Goal: Task Accomplishment & Management: Complete application form

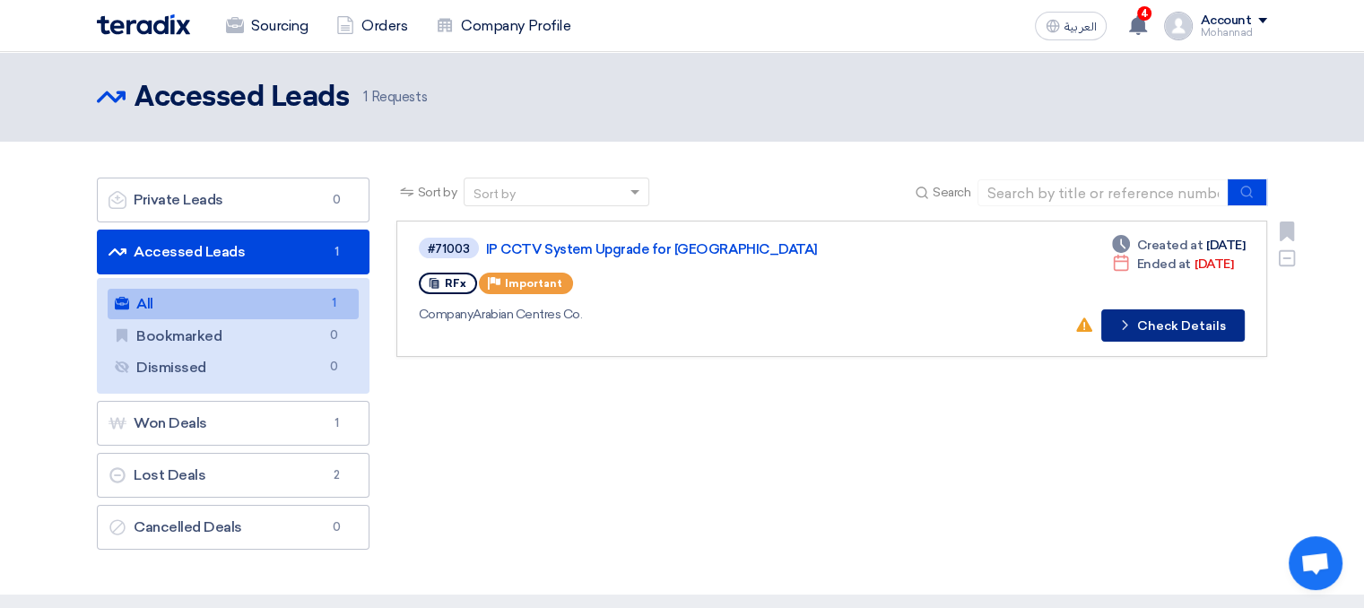
click at [1122, 319] on icon "Check details" at bounding box center [1124, 325] width 17 height 17
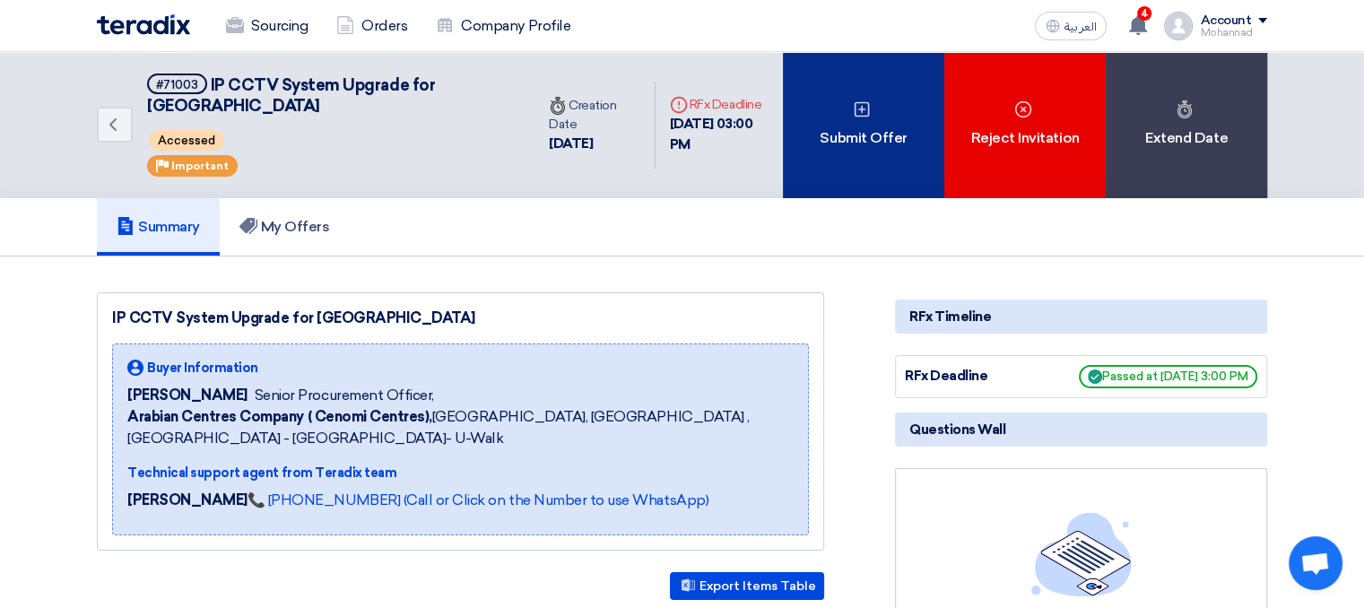
click at [825, 125] on div "Submit Offer" at bounding box center [863, 125] width 161 height 146
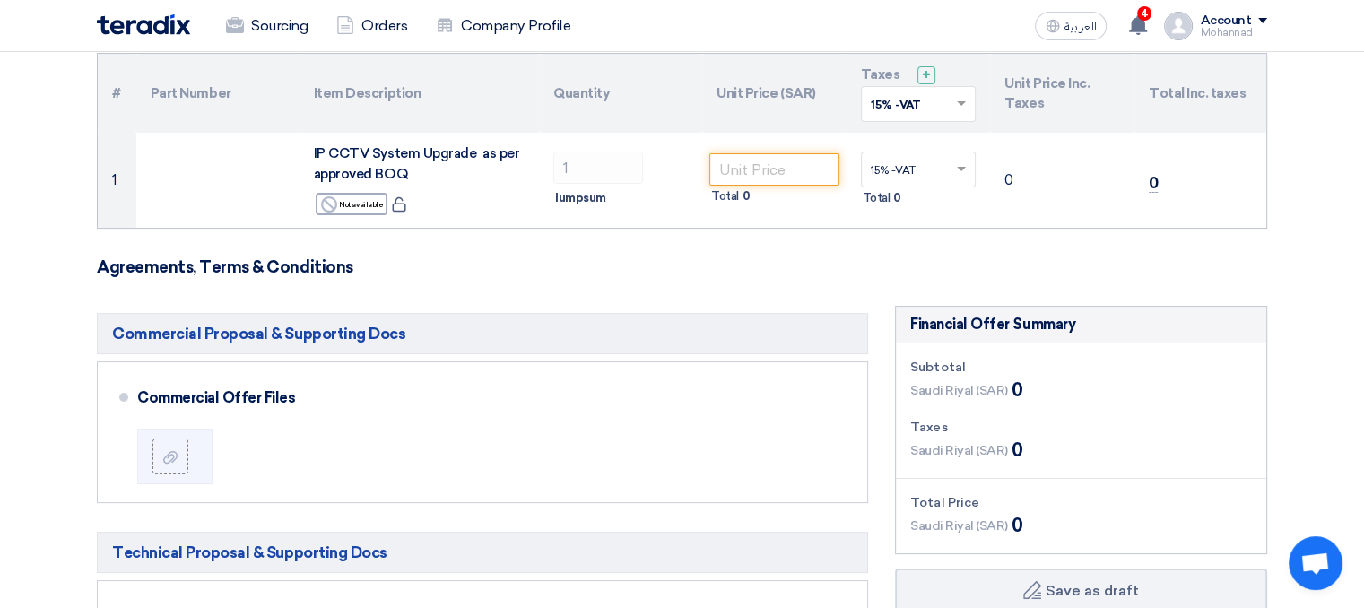
scroll to position [179, 0]
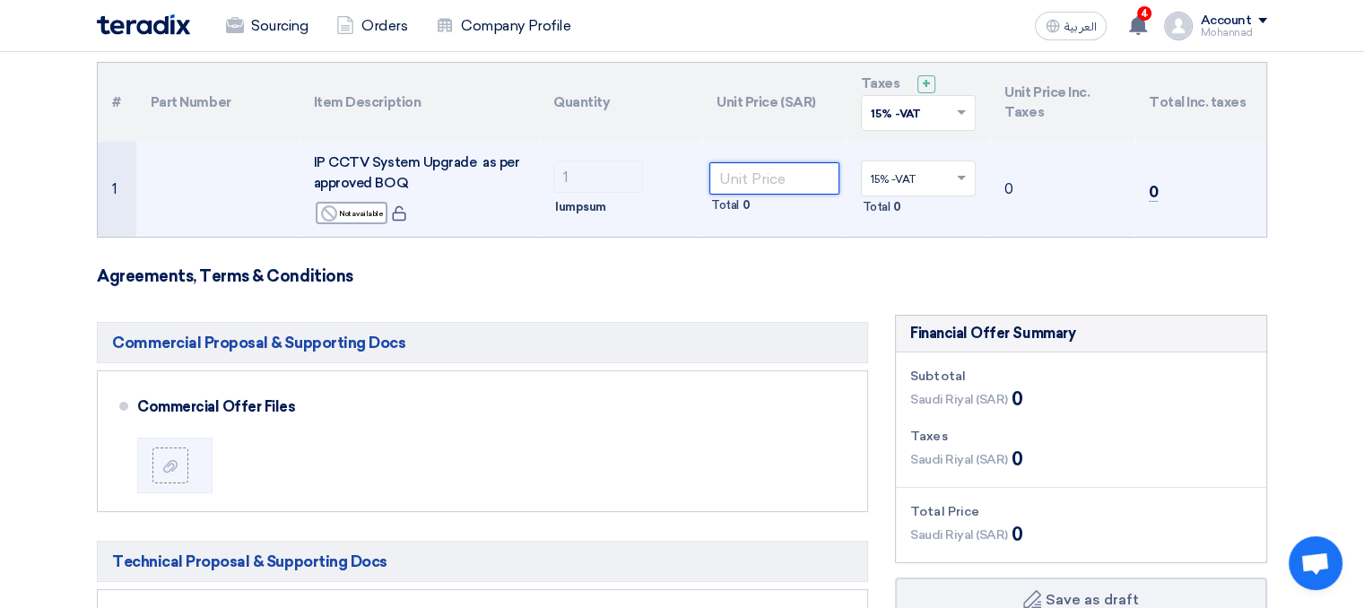
click at [744, 180] on input "number" at bounding box center [774, 178] width 130 height 32
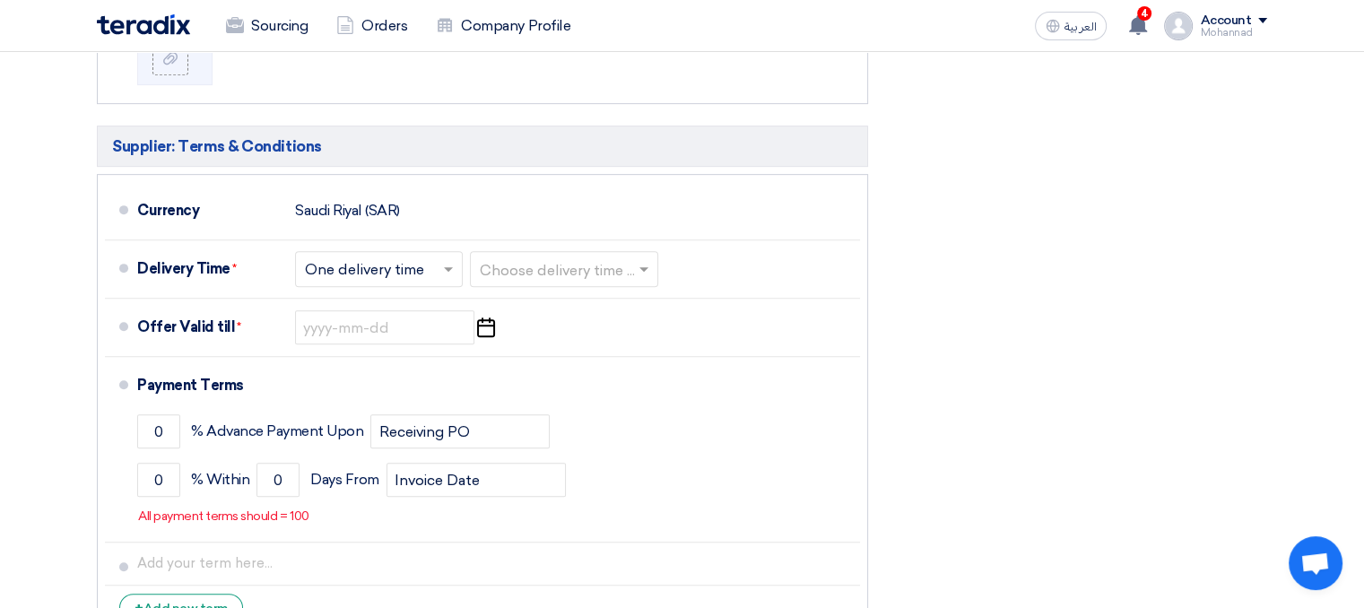
scroll to position [807, 0]
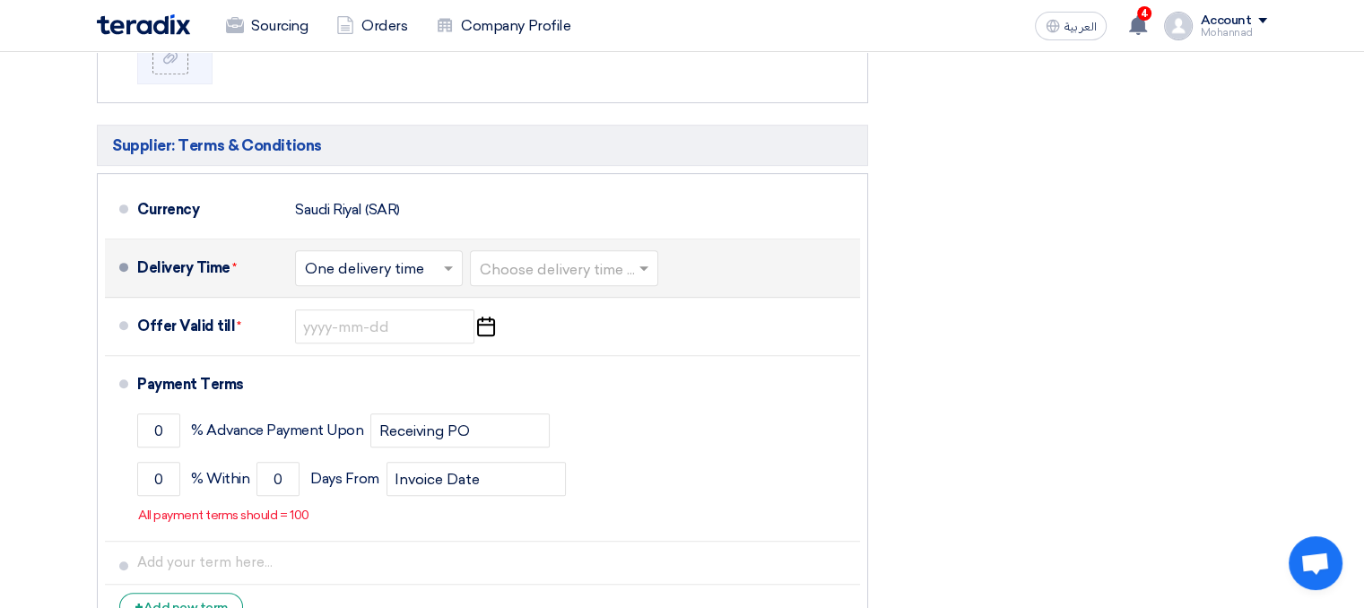
click at [345, 272] on input "text" at bounding box center [380, 270] width 150 height 26
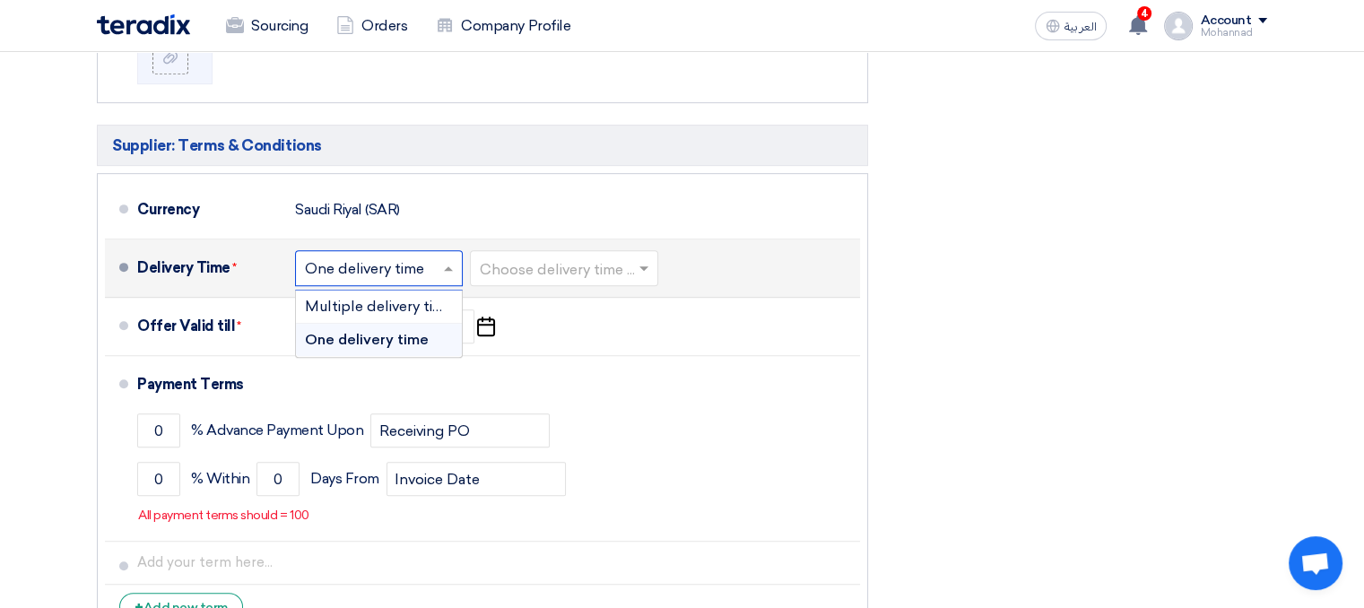
click at [380, 331] on span "One delivery time" at bounding box center [367, 339] width 124 height 17
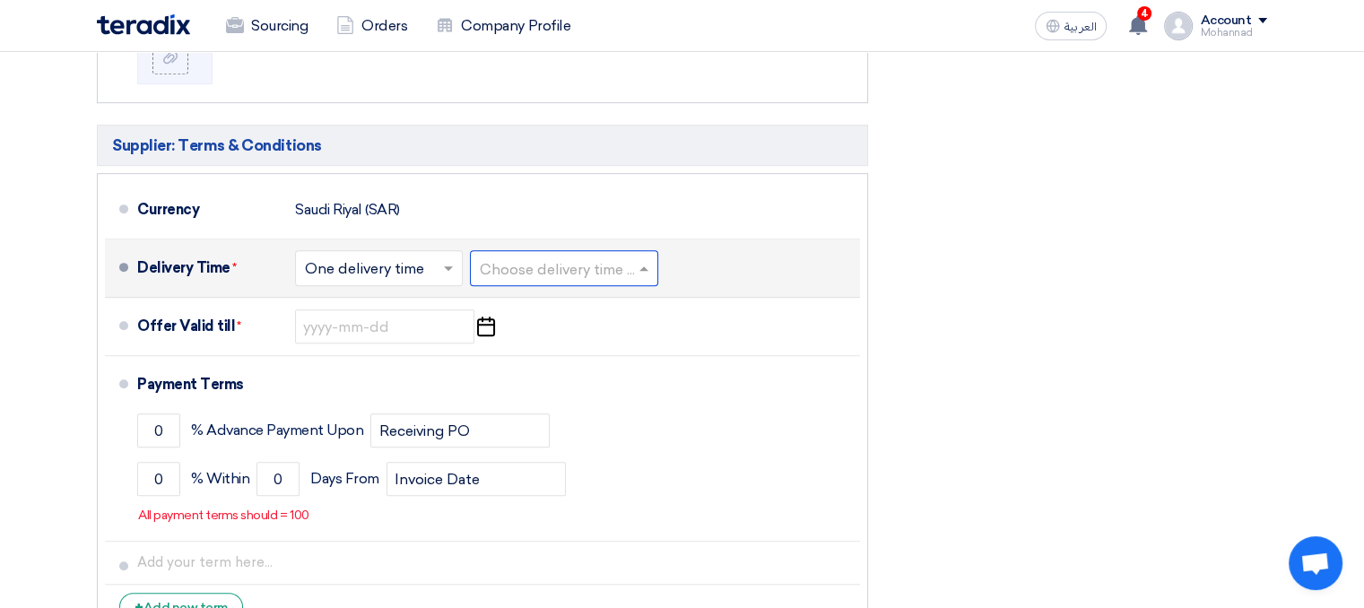
click at [615, 264] on input "text" at bounding box center [565, 270] width 170 height 26
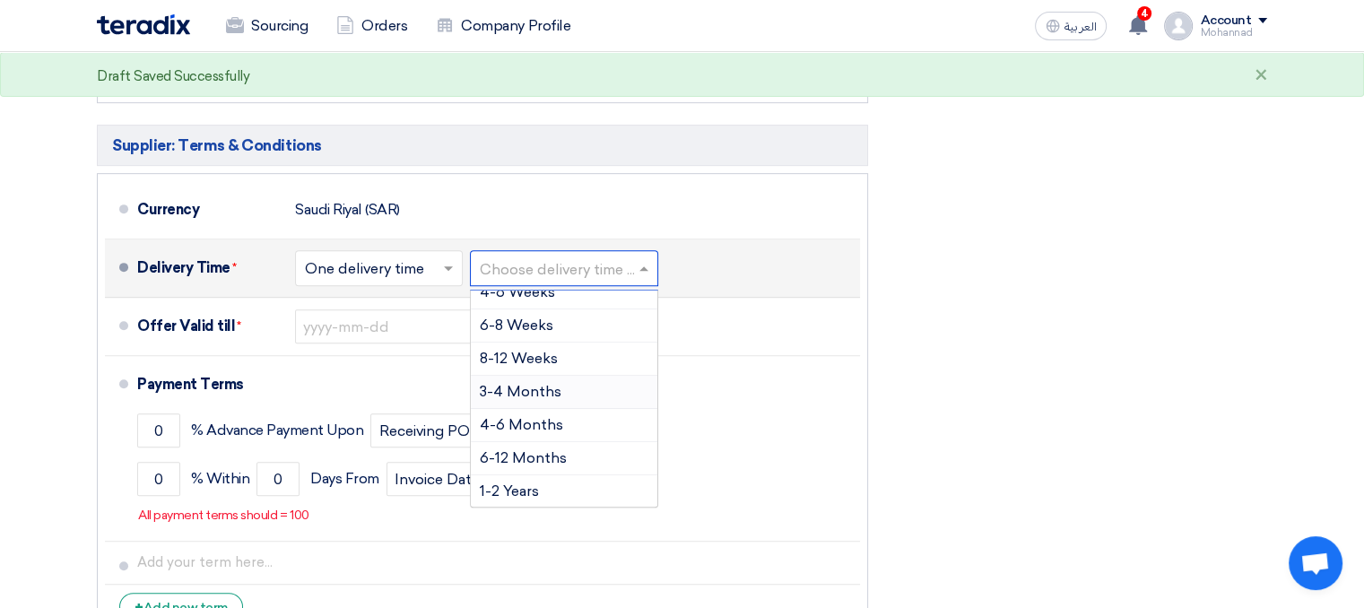
scroll to position [57, 0]
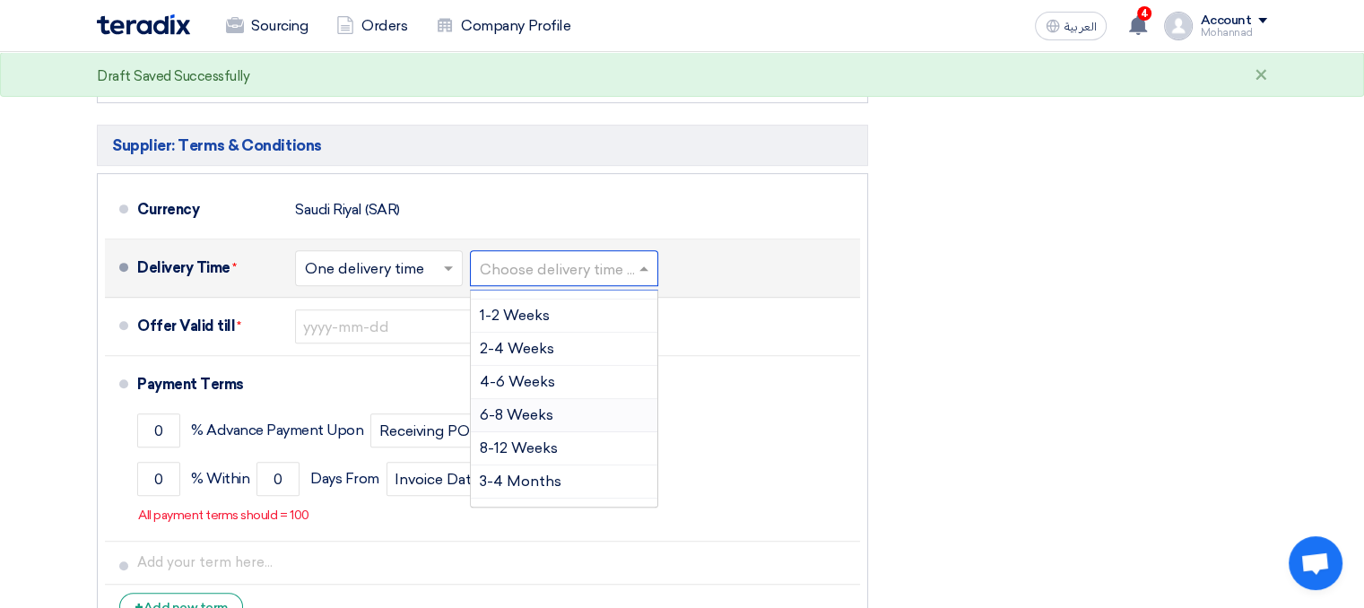
click at [534, 406] on span "6-8 Weeks" at bounding box center [517, 414] width 74 height 17
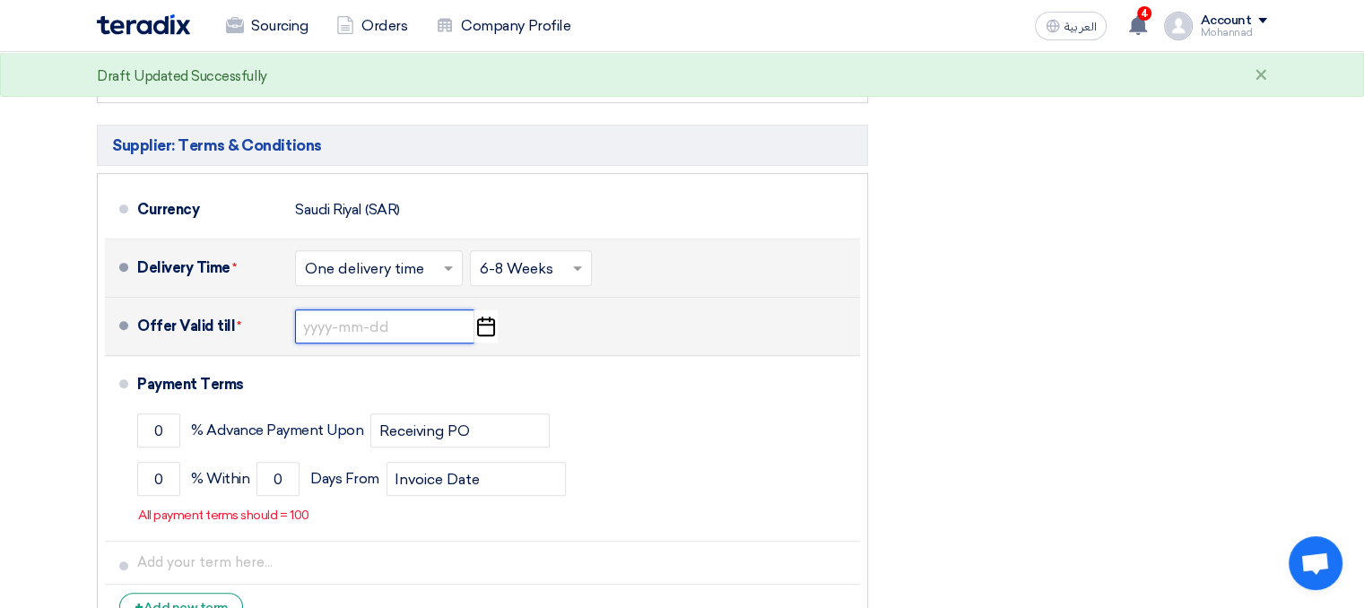
click at [304, 325] on input at bounding box center [384, 326] width 179 height 34
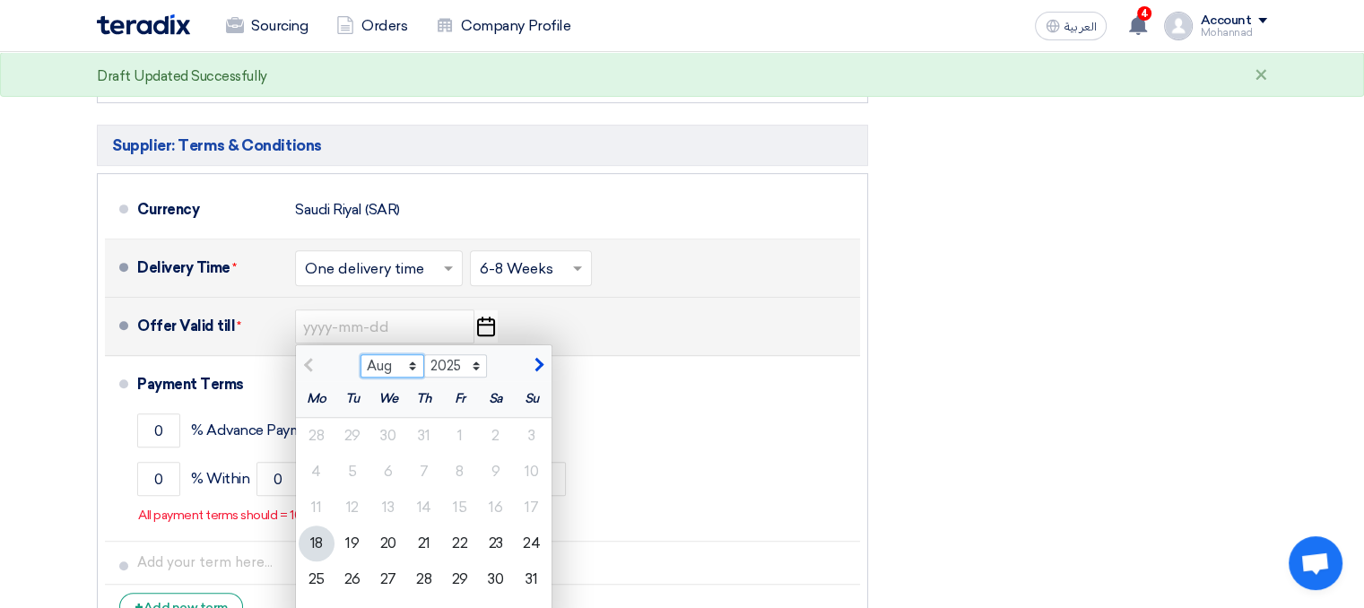
click at [409, 356] on select "Aug Sep Oct Nov Dec" at bounding box center [392, 365] width 64 height 23
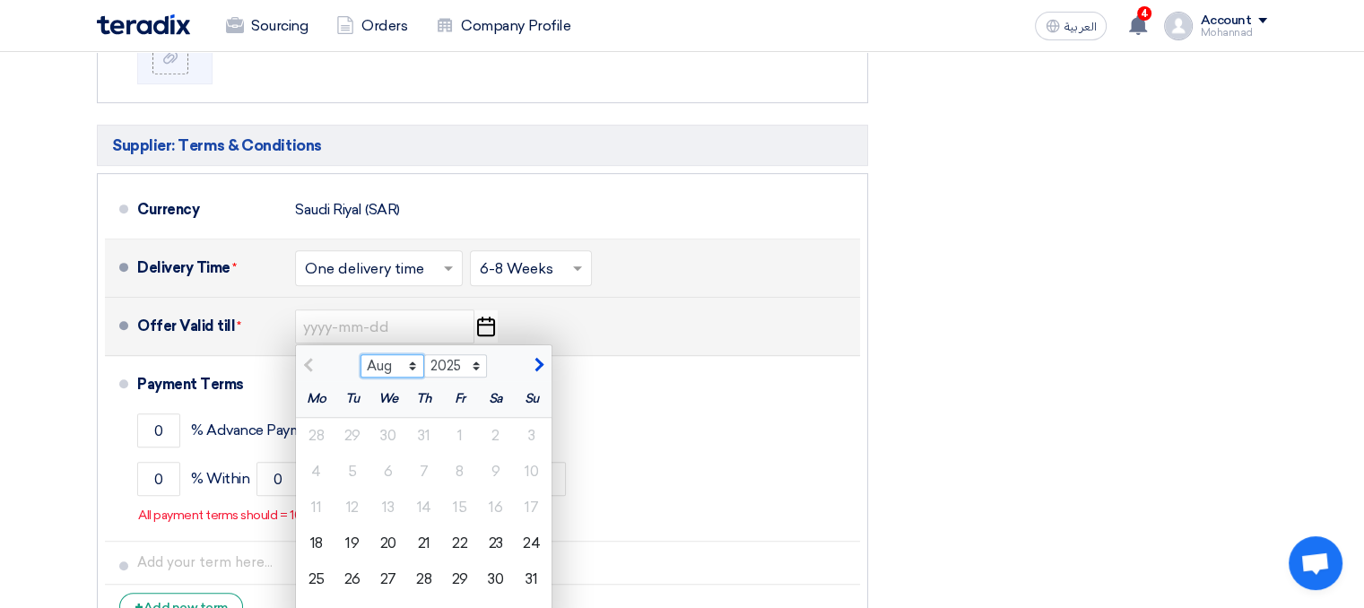
select select "9"
click at [360, 354] on select "Aug Sep Oct Nov Dec" at bounding box center [392, 365] width 64 height 23
click at [431, 507] on div "18" at bounding box center [424, 508] width 36 height 36
type input "[DATE]"
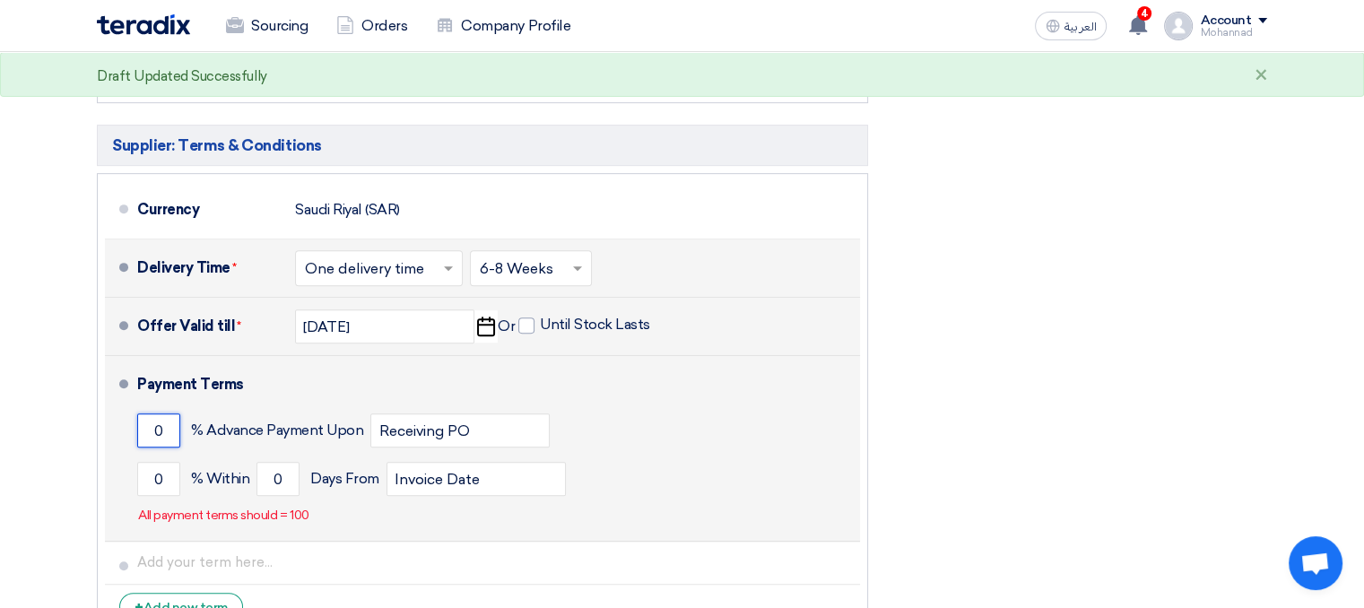
drag, startPoint x: 166, startPoint y: 432, endPoint x: 128, endPoint y: 410, distance: 43.8
click at [128, 410] on li "Payment Terms 0 % Advance Payment Upon Receiving PO 0 % Within 0" at bounding box center [482, 449] width 755 height 186
type input "3"
type input "50"
click at [352, 406] on div "50 % Advance Payment Upon Receiving PO" at bounding box center [495, 430] width 716 height 48
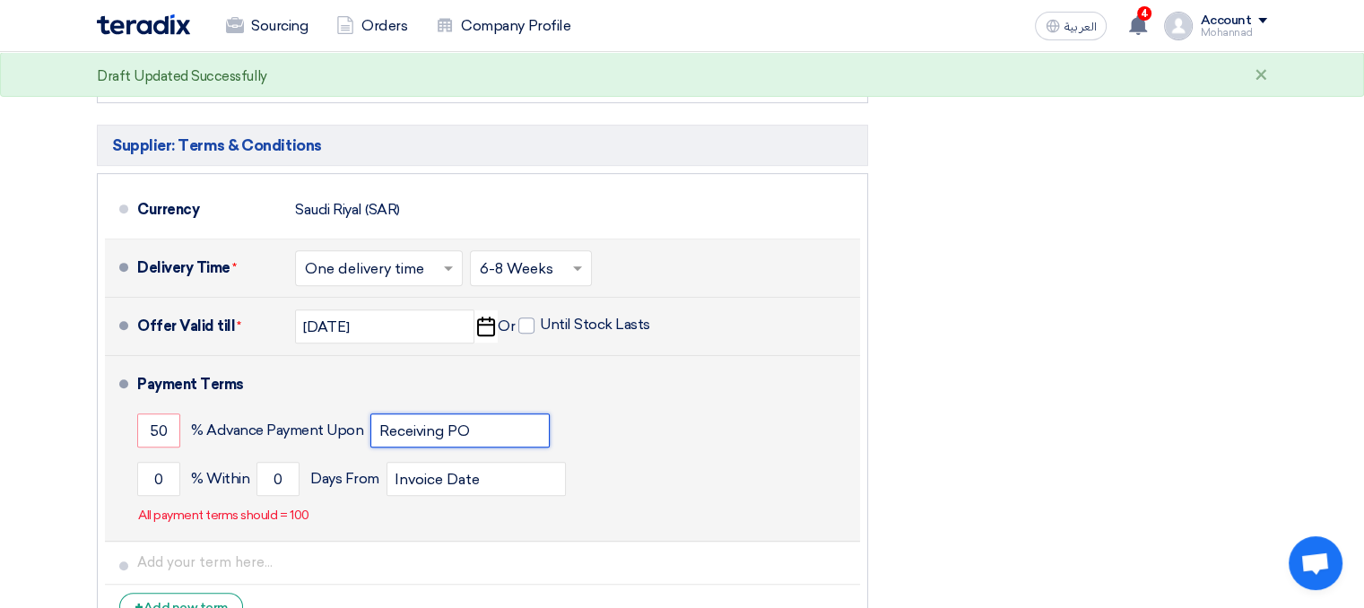
click at [513, 438] on input "Receiving PO" at bounding box center [459, 430] width 179 height 34
click at [614, 456] on div "0 % [DATE] From Invoice Date" at bounding box center [495, 479] width 716 height 48
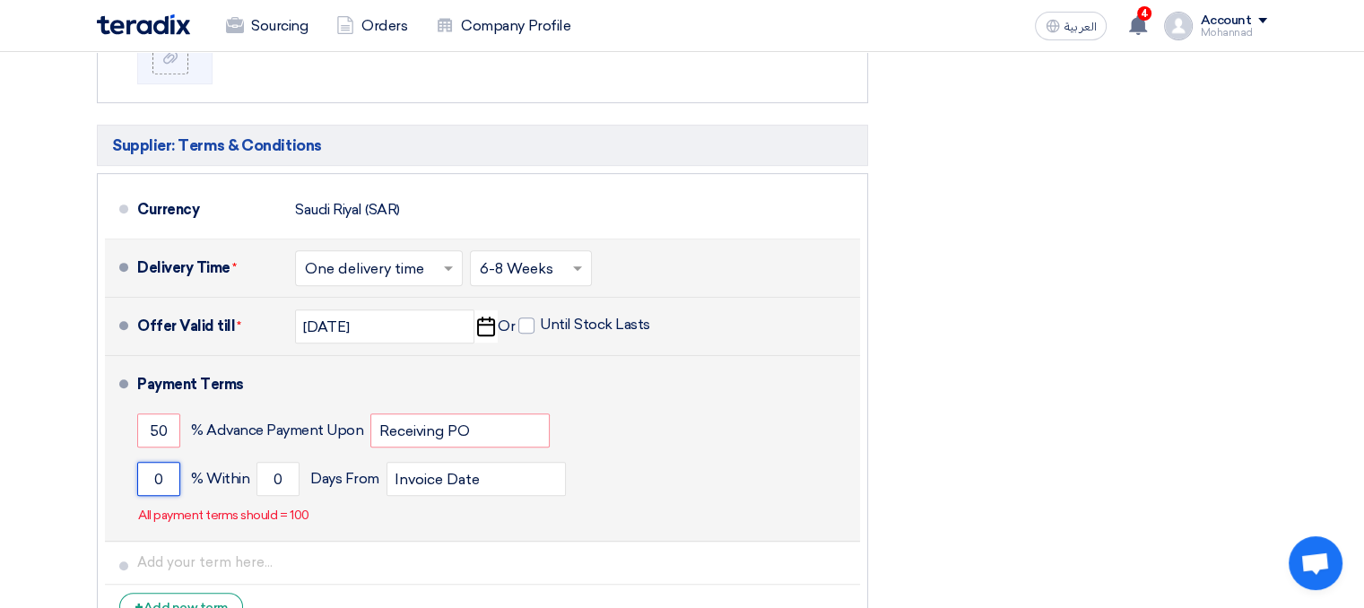
click at [163, 476] on input "0" at bounding box center [158, 479] width 43 height 34
drag, startPoint x: 163, startPoint y: 476, endPoint x: 153, endPoint y: 471, distance: 11.2
click at [153, 471] on input "0" at bounding box center [158, 479] width 43 height 34
type input "50"
click at [402, 531] on li "Payment Terms 50 % Advance Payment Upon Receiving PO 50 % Within 0" at bounding box center [482, 449] width 755 height 186
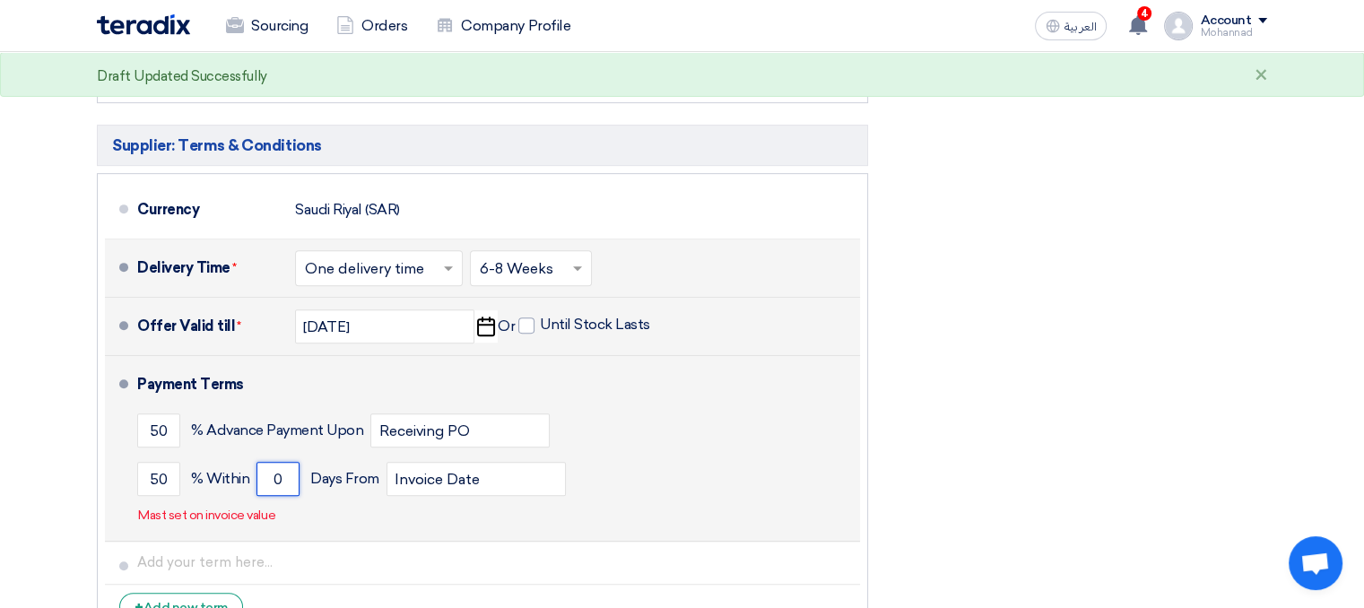
drag, startPoint x: 283, startPoint y: 466, endPoint x: 269, endPoint y: 466, distance: 14.3
click at [269, 466] on input "0" at bounding box center [277, 479] width 43 height 34
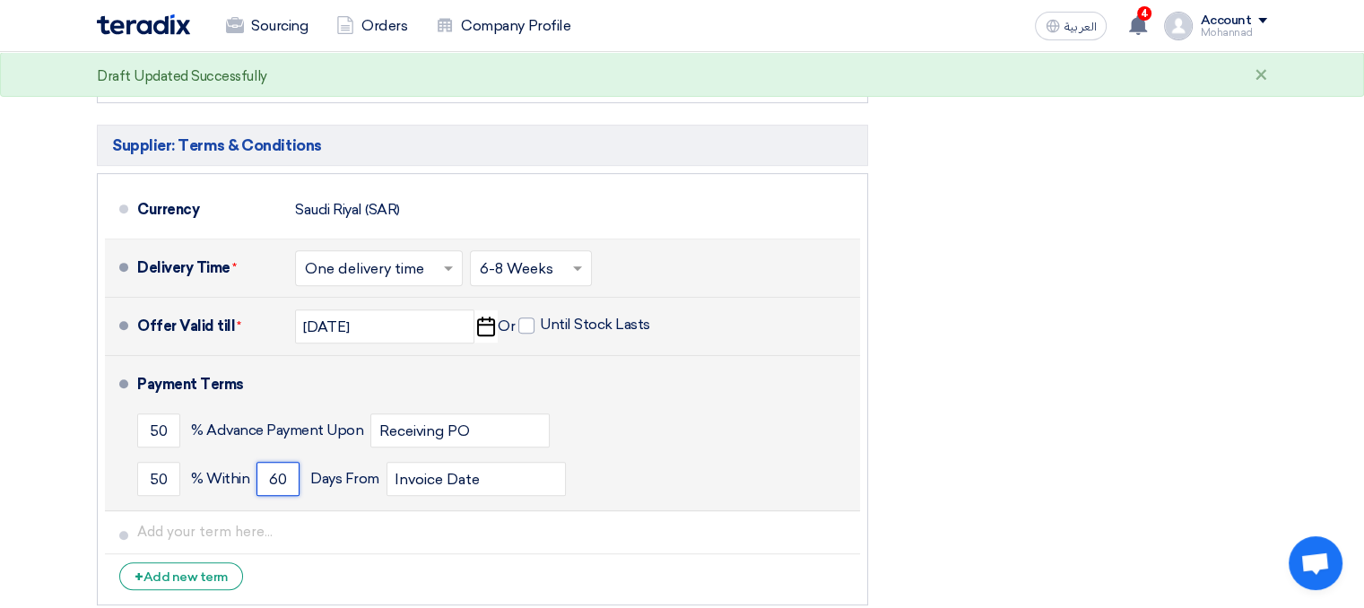
type input "60"
click at [710, 468] on div "50 % [DATE] From Invoice Date" at bounding box center [495, 479] width 716 height 48
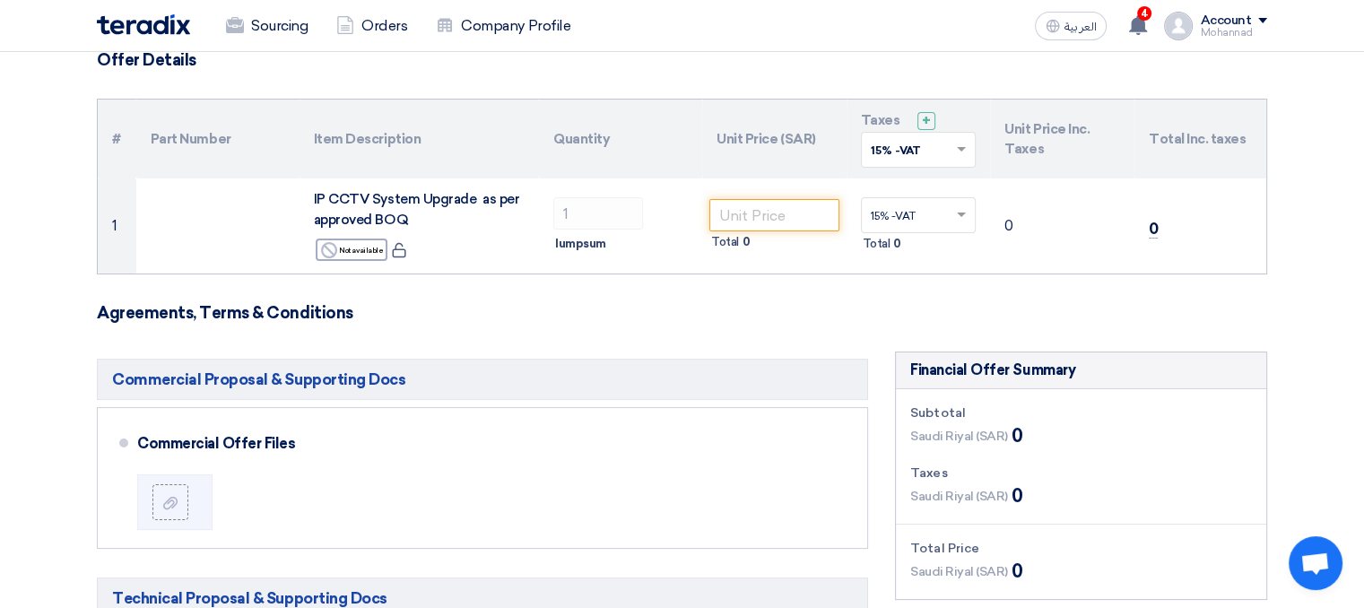
scroll to position [90, 0]
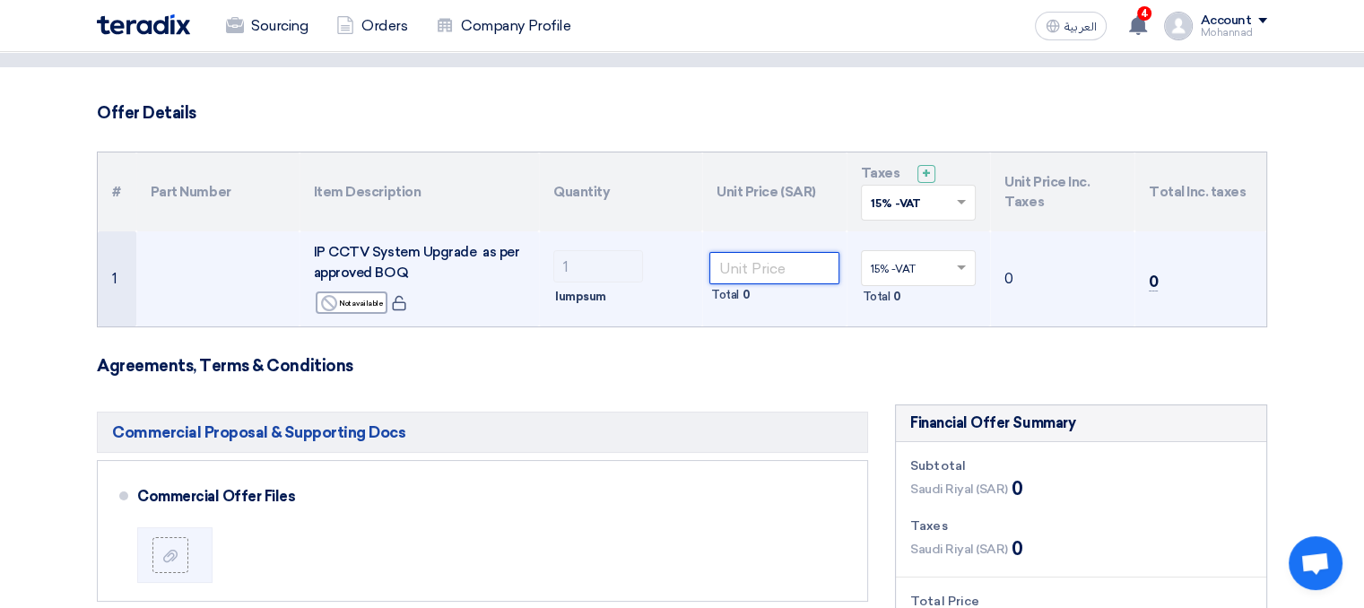
click at [748, 271] on input "number" at bounding box center [774, 268] width 130 height 32
paste input "2450718"
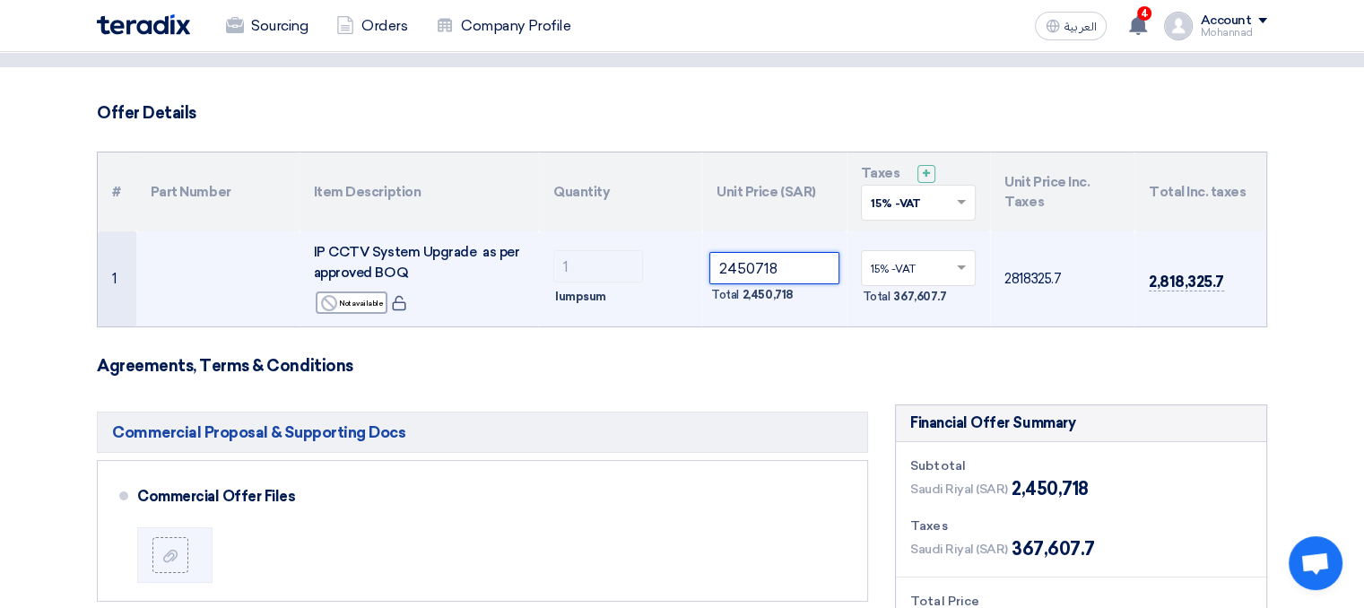
type input "2450718"
click at [871, 320] on td "15% -VAT × Total 367,607.7" at bounding box center [918, 278] width 144 height 95
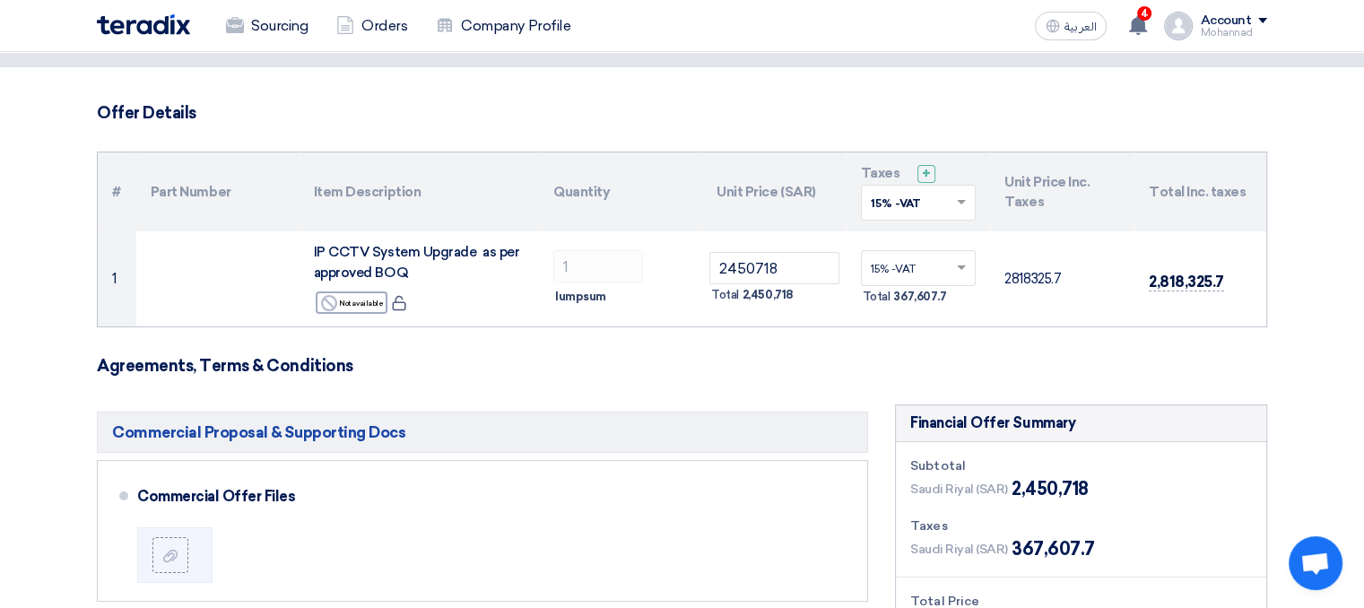
scroll to position [179, 0]
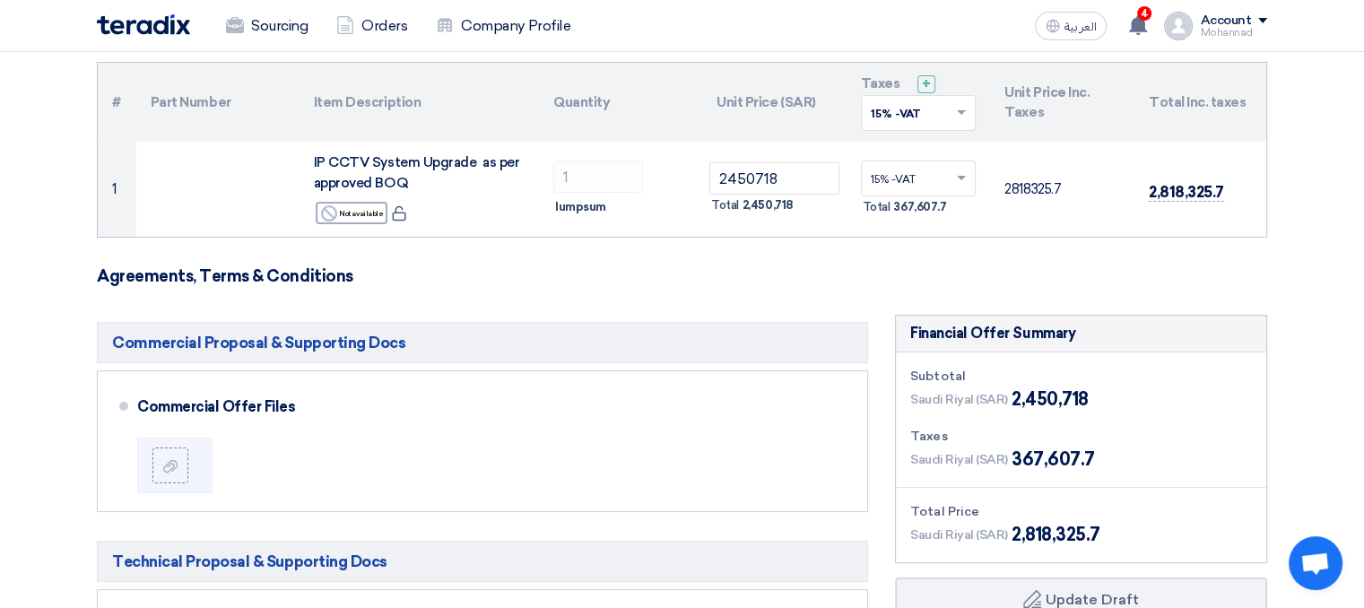
click at [998, 272] on h3 "Agreements, Terms & Conditions" at bounding box center [682, 276] width 1170 height 20
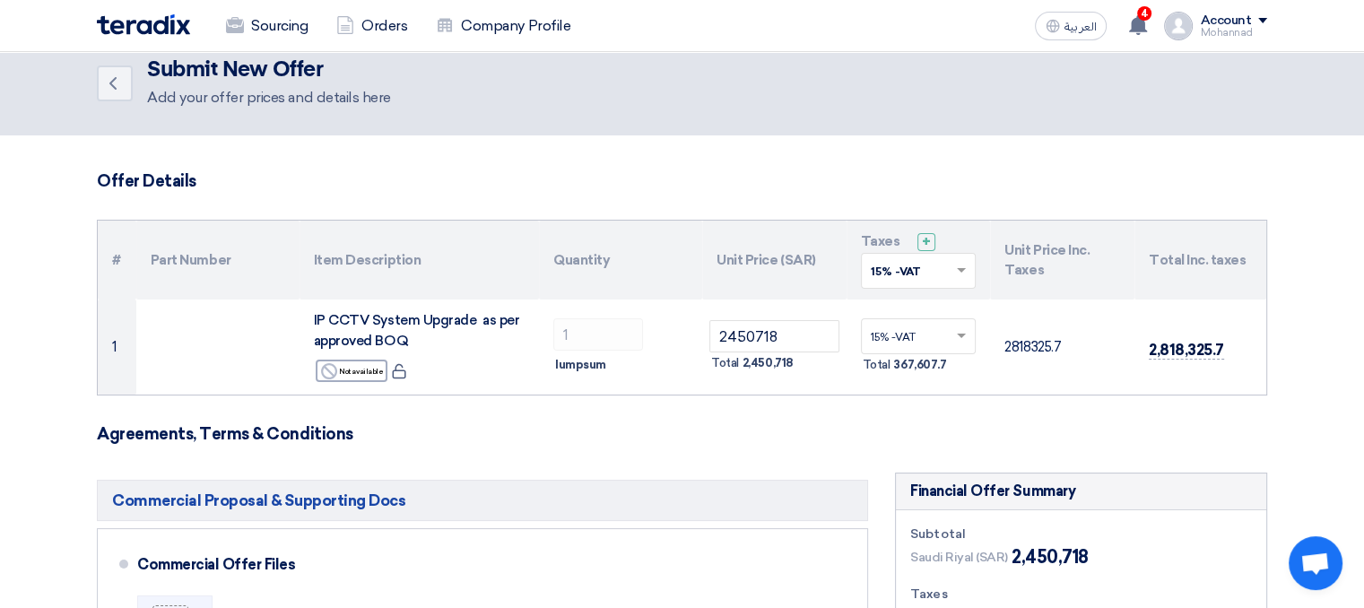
scroll to position [0, 0]
